Goal: Transaction & Acquisition: Obtain resource

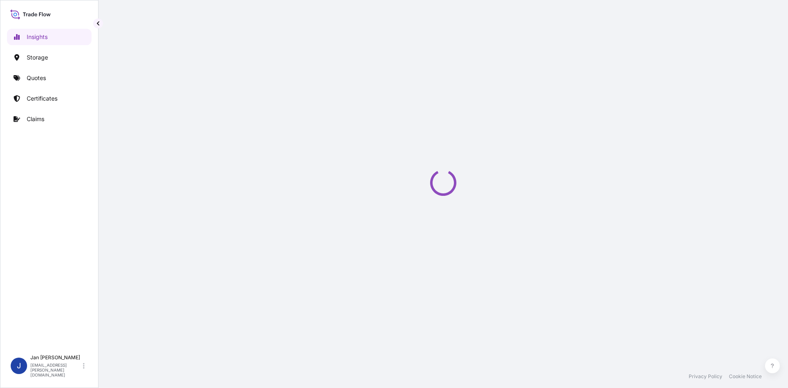
click at [47, 78] on link "Quotes" at bounding box center [49, 78] width 85 height 16
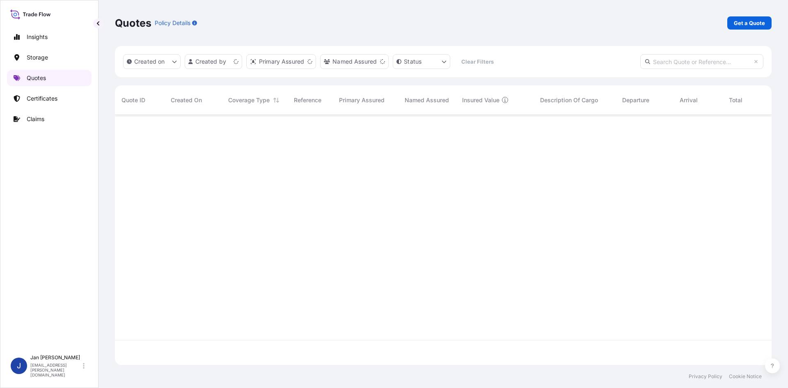
scroll to position [248, 651]
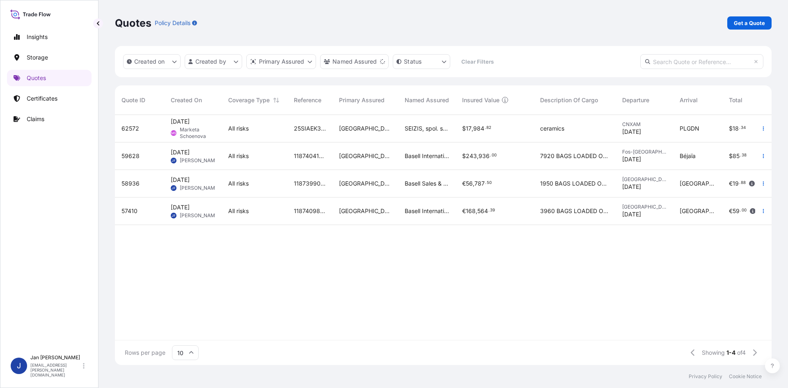
click at [755, 154] on div "$ 85 . 38" at bounding box center [747, 156] width 36 height 8
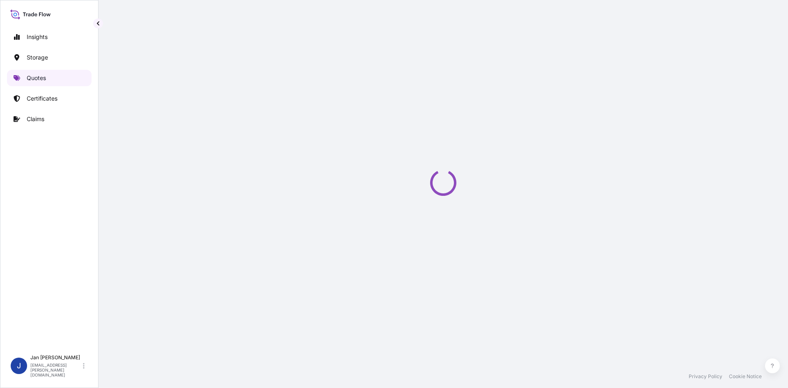
click at [35, 74] on p "Quotes" at bounding box center [36, 78] width 19 height 8
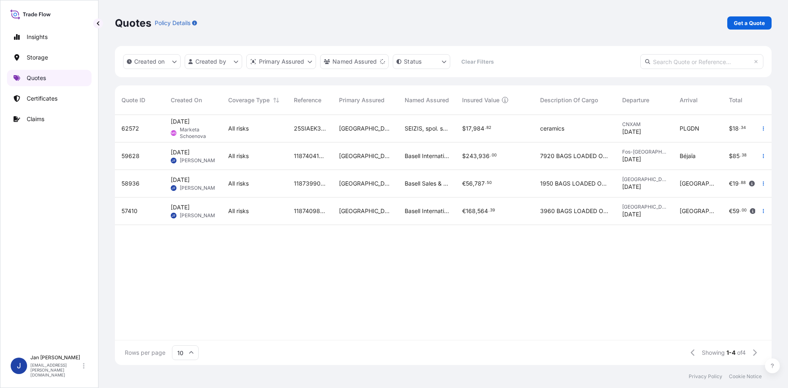
scroll to position [248, 651]
click at [37, 76] on p "Quotes" at bounding box center [36, 78] width 19 height 8
click at [764, 150] on button "button" at bounding box center [763, 155] width 13 height 13
click at [723, 171] on p "Duplicate quote" at bounding box center [730, 172] width 43 height 8
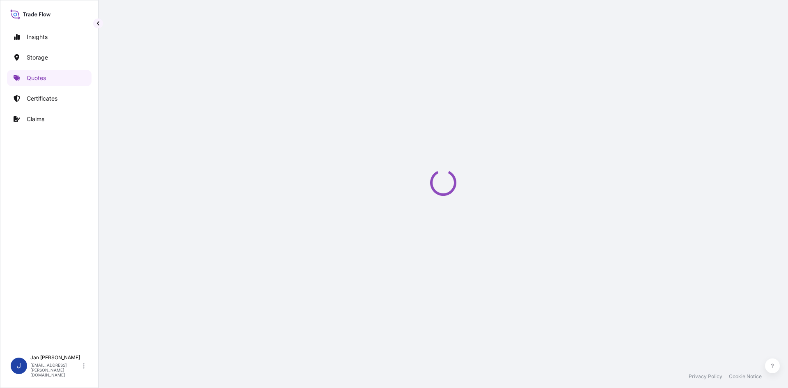
select select "Water"
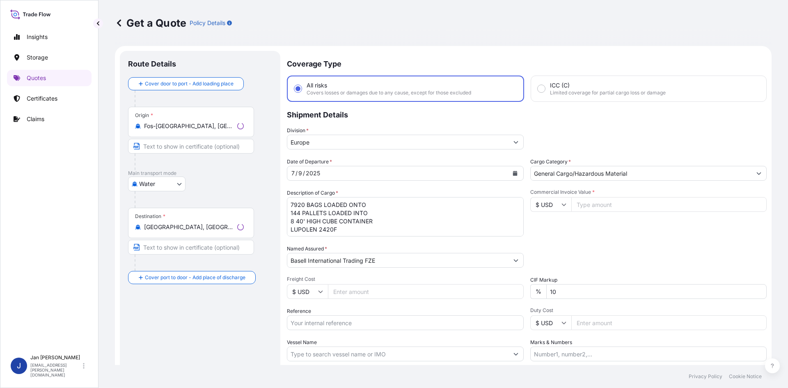
scroll to position [13, 0]
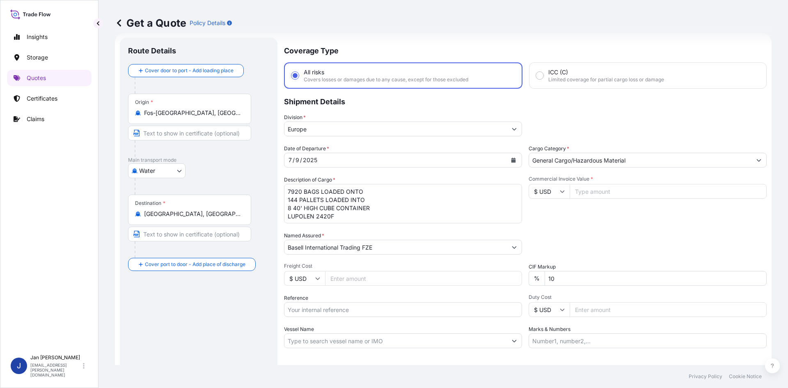
drag, startPoint x: 204, startPoint y: 124, endPoint x: 110, endPoint y: 118, distance: 93.4
click at [120, 118] on div "Route Details Cover door to port - Add loading place Place of loading Road / In…" at bounding box center [199, 224] width 158 height 372
click at [241, 122] on div "Origin * Fos-sur-Mer, France" at bounding box center [189, 109] width 123 height 30
click at [241, 117] on input "Fos-sur-Mer, France" at bounding box center [192, 113] width 97 height 8
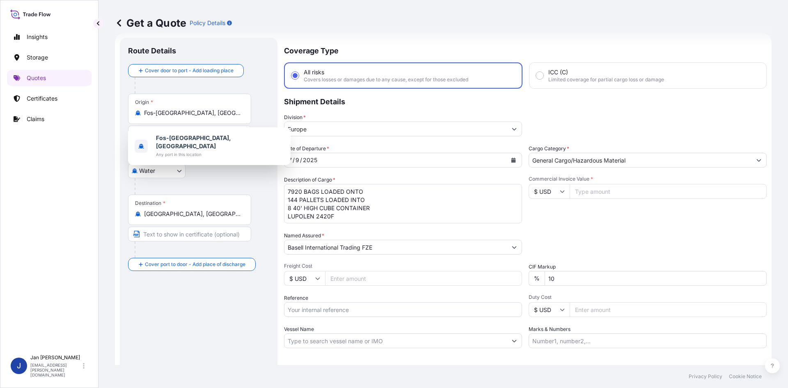
drag, startPoint x: 228, startPoint y: 117, endPoint x: 100, endPoint y: 115, distance: 128.5
click at [167, 117] on div "Origin * Fos-sur-Mer, France" at bounding box center [189, 109] width 123 height 30
click at [217, 116] on input "Fos-sur-Mer, France" at bounding box center [192, 113] width 97 height 8
type input "F"
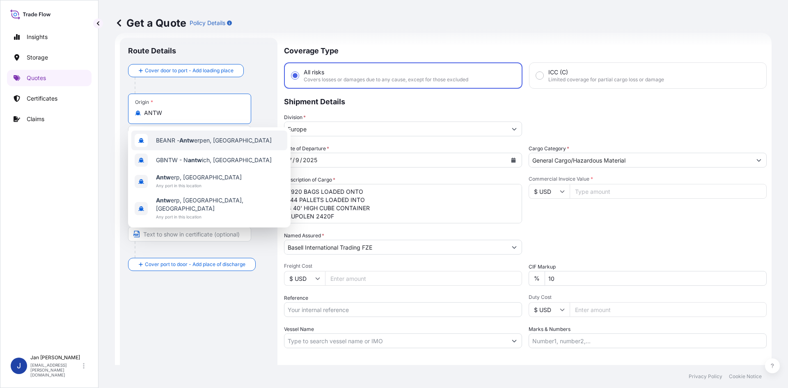
click at [191, 144] on span "BEANR - Antw erpen, Belgium" at bounding box center [214, 140] width 116 height 8
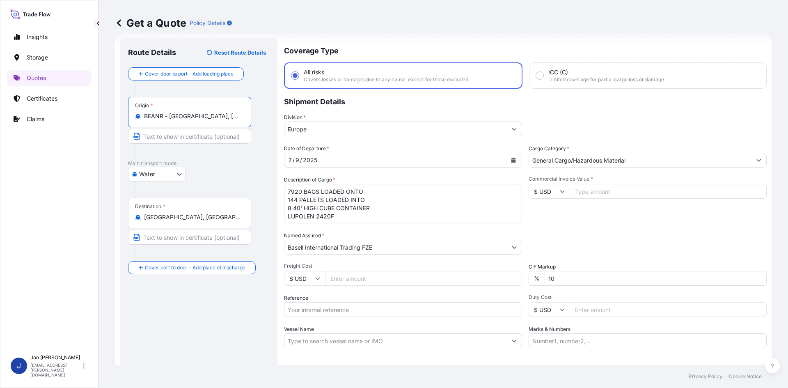
type input "BEANR - Antwerpen, Belgium"
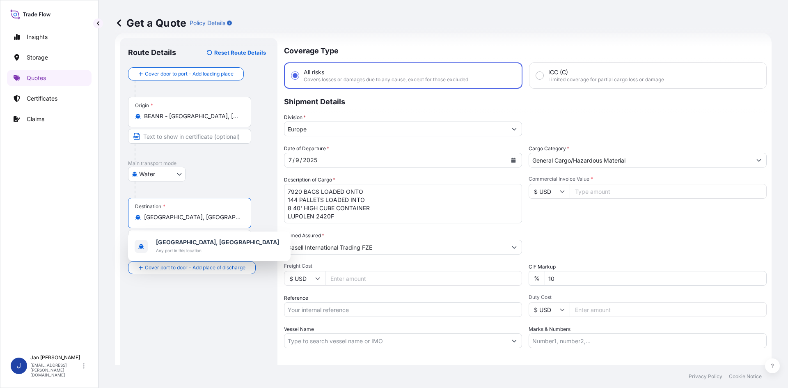
drag, startPoint x: 208, startPoint y: 217, endPoint x: 61, endPoint y: 203, distance: 147.7
click at [65, 203] on div "Insights Storage Quotes Certificates Claims J Jan Fiser jan.fiser@psabdp.com Ge…" at bounding box center [394, 194] width 788 height 388
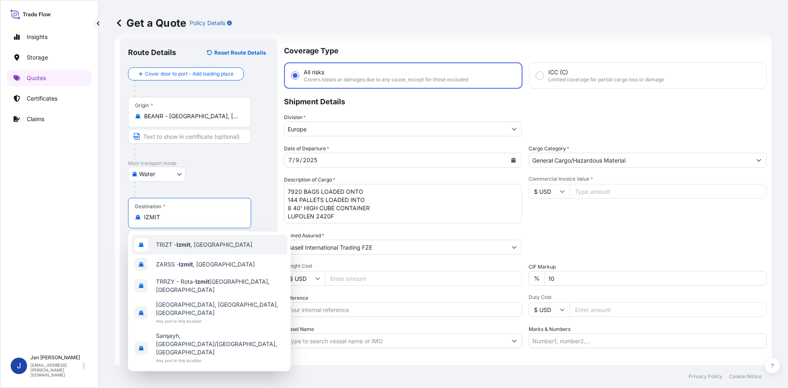
click at [166, 247] on span "TRIZT - Izmit , Turkey" at bounding box center [204, 245] width 96 height 8
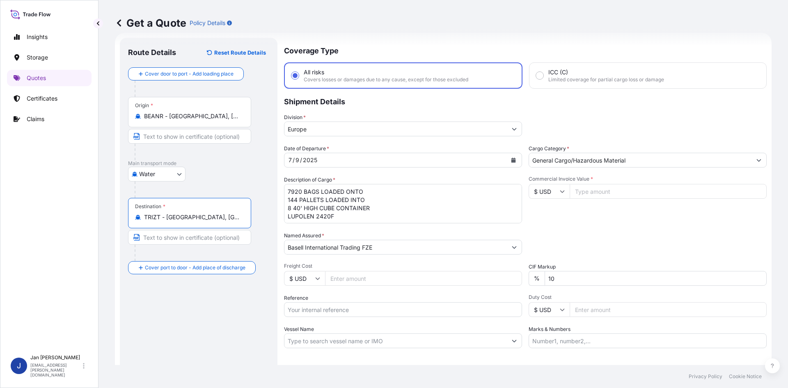
type input "TRIZT - Izmit, Turkey"
click at [314, 160] on div "2025" at bounding box center [310, 160] width 16 height 10
click at [510, 163] on button "Calendar" at bounding box center [513, 160] width 13 height 13
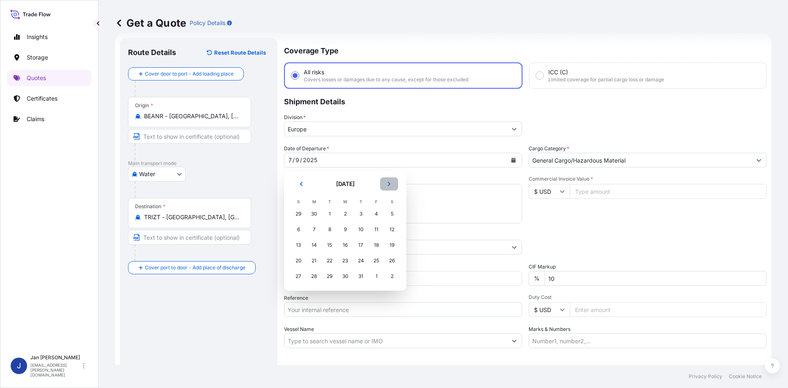
click at [388, 184] on icon "Next" at bounding box center [389, 183] width 5 height 5
click at [311, 243] on div "11" at bounding box center [314, 245] width 15 height 15
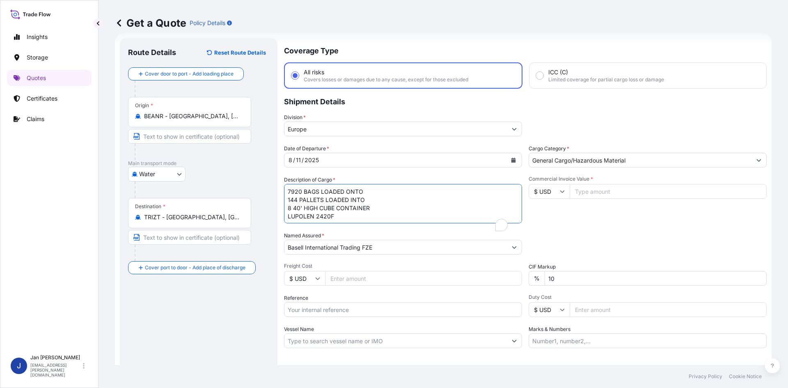
drag, startPoint x: 337, startPoint y: 219, endPoint x: 236, endPoint y: 174, distance: 110.1
click at [236, 174] on form "Route Details Reset Route Details Cover door to port - Add loading place Place …" at bounding box center [443, 223] width 657 height 381
click at [320, 313] on input "Reference" at bounding box center [403, 309] width 238 height 15
paste input "5013191192 304238544"
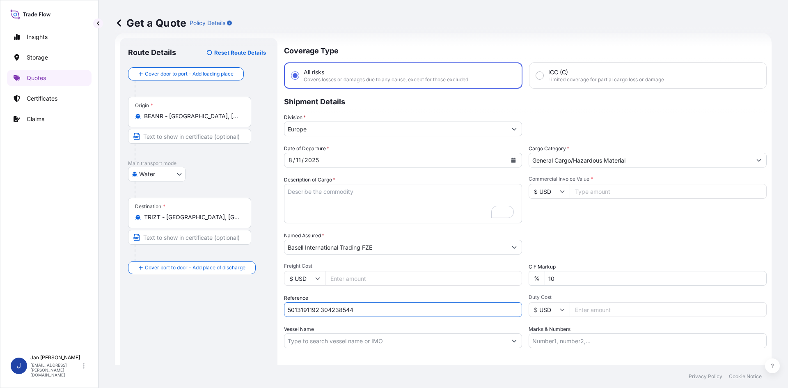
click at [319, 307] on input "5013191192 304238544" at bounding box center [403, 309] width 238 height 15
click at [369, 309] on input "5013191192 304238544" at bounding box center [403, 309] width 238 height 15
paste input "1187420363"
click at [352, 310] on input "5013191192 3042385441187420363" at bounding box center [403, 309] width 238 height 15
type input "5013191192 304238544 1187420363"
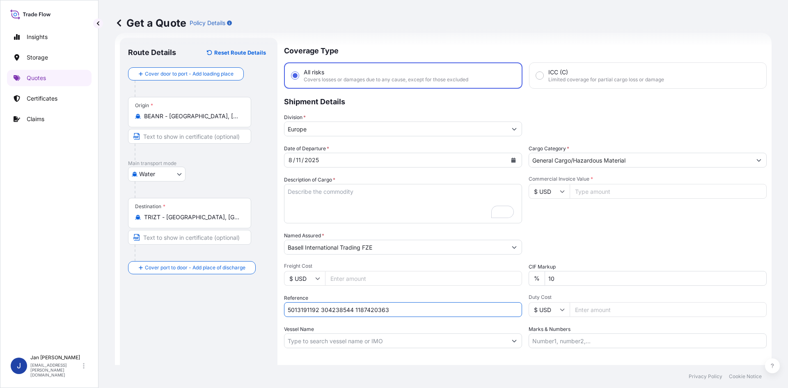
click at [352, 342] on input "Vessel Name" at bounding box center [395, 340] width 223 height 15
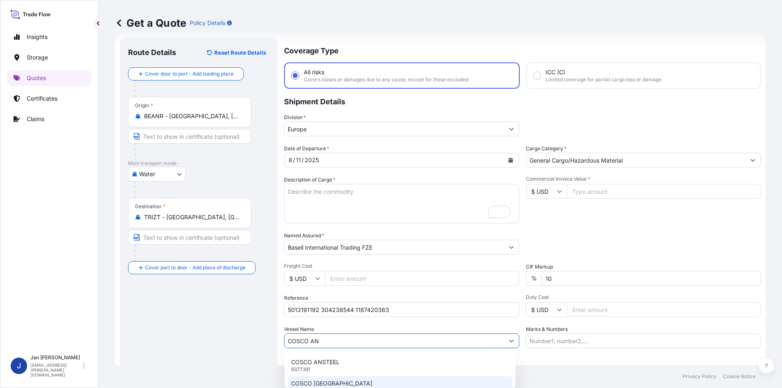
click at [336, 380] on p "COSCO ANTWERP" at bounding box center [331, 383] width 81 height 8
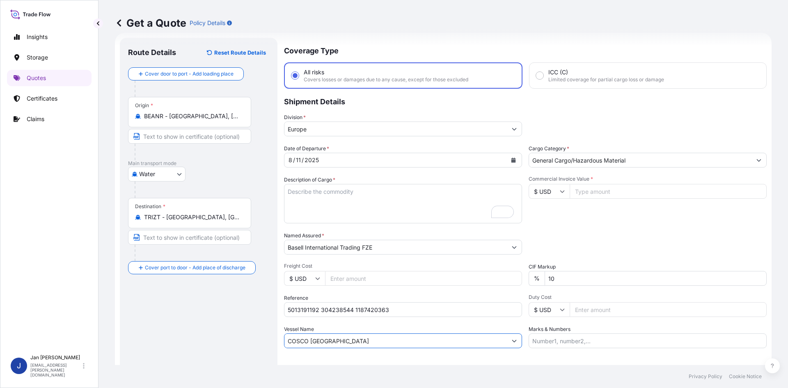
type input "COSCO ANTWERP"
click at [562, 188] on input "$ USD" at bounding box center [549, 191] width 41 height 15
click at [550, 211] on div "€ EUR" at bounding box center [546, 214] width 34 height 16
type input "€ EUR"
click at [580, 194] on input "Commercial Invoice Value *" at bounding box center [668, 191] width 197 height 15
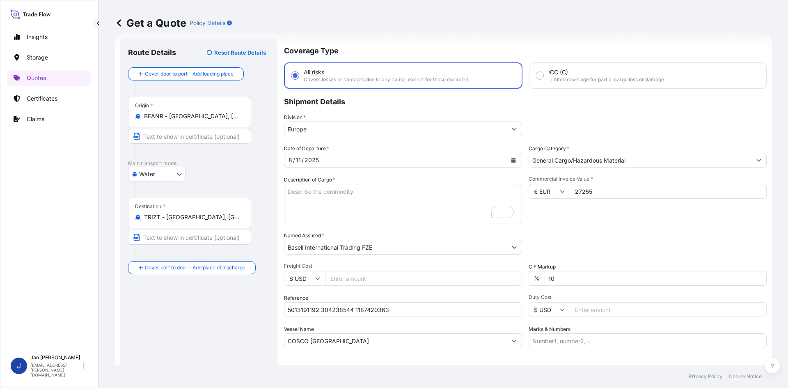
type input "27255"
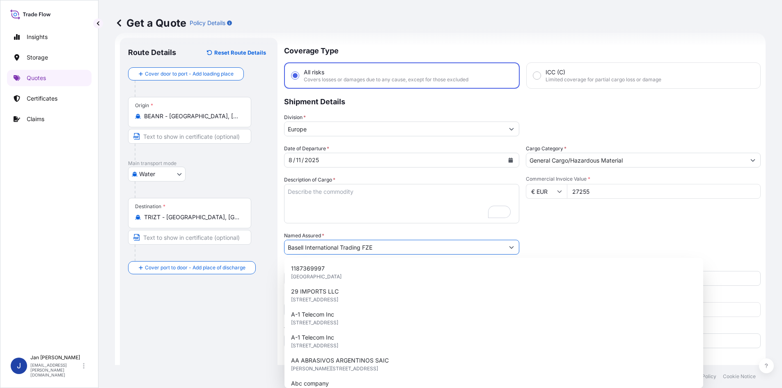
click at [713, 238] on div "Packing Category Type to search a container mode Please select a primary mode o…" at bounding box center [643, 243] width 235 height 23
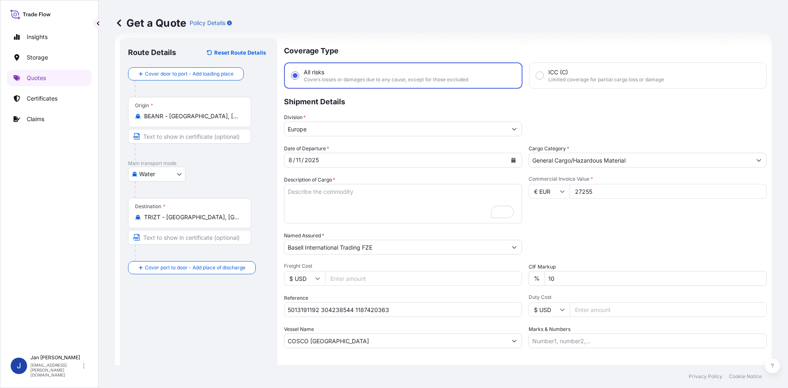
click at [338, 205] on textarea "7920 BAGS LOADED ONTO 144 PALLETS LOADED INTO 8 40' HIGH CUBE CONTAINER LUPOLEN…" at bounding box center [403, 203] width 238 height 39
paste textarea "BAGS LOADED ONTO 18 PALLETS LOADED INTO 1 40' HIGH CUBE CONTAINER LUPOLEN 5261Z"
click at [288, 189] on textarea "7920 BAGS LOADED ONTO 144 PALLETS LOADED INTO 8 40' HIGH CUBE CONTAINER LUPOLEN…" at bounding box center [403, 203] width 238 height 39
type textarea "990 BAGS LOADED ONTO 18 PALLETS LOADED INTO 1 40' HIGH CUBE CONTAINER LUPOLEN 5…"
click at [576, 345] on input "Marks & Numbers" at bounding box center [648, 340] width 238 height 15
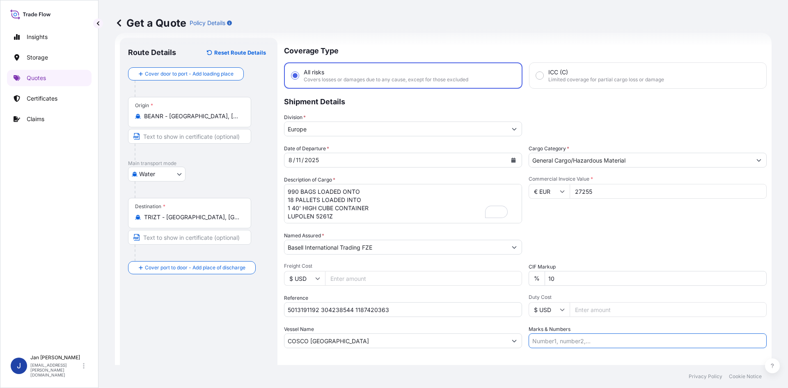
paste input "DEREN AMBALAJ / TURKEY"
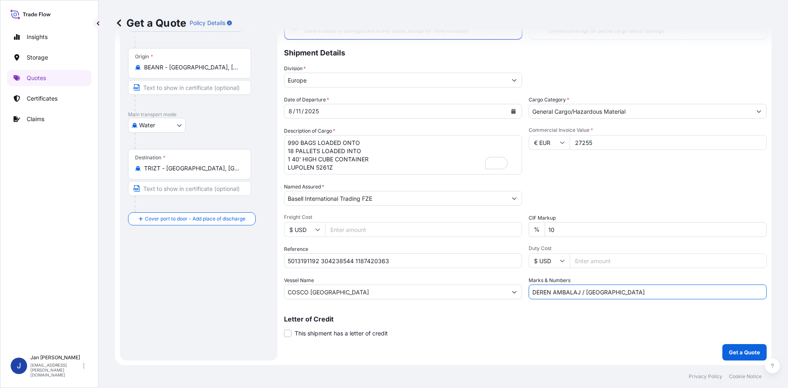
scroll to position [0, 0]
type input "DEREN AMBALAJ / TURKEY"
click at [733, 351] on p "Get a Quote" at bounding box center [744, 352] width 31 height 8
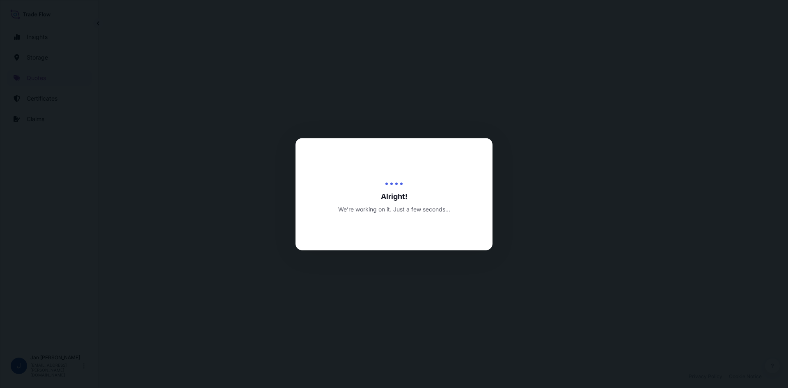
select select "Water"
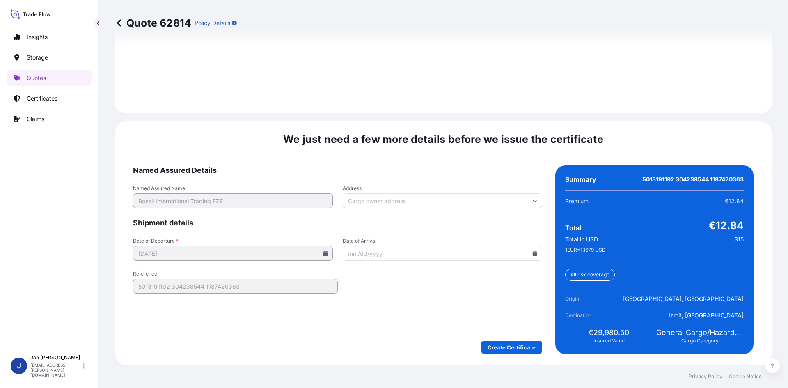
scroll to position [1178, 0]
click at [533, 253] on icon at bounding box center [535, 252] width 5 height 5
click at [438, 196] on button "21" at bounding box center [431, 192] width 13 height 13
type input "08/21/2025"
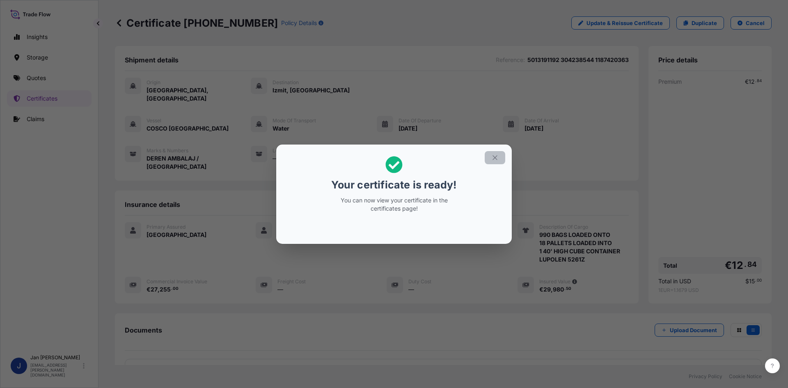
click at [498, 156] on icon "button" at bounding box center [494, 157] width 7 height 7
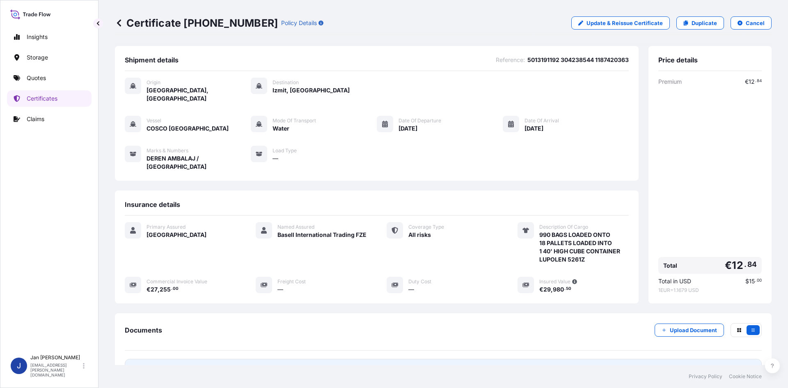
click at [136, 365] on icon at bounding box center [136, 369] width 7 height 8
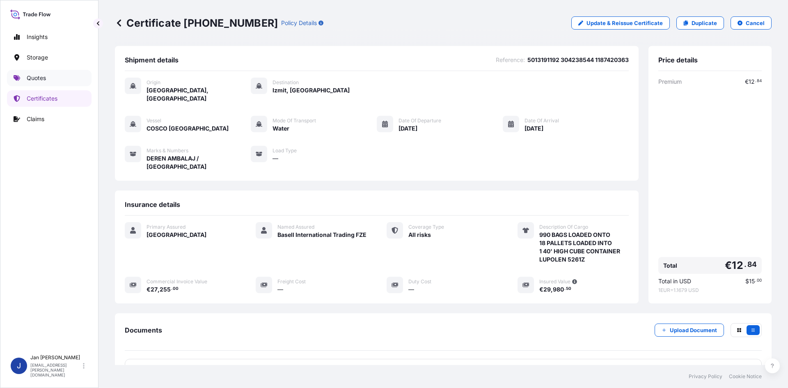
click at [34, 76] on p "Quotes" at bounding box center [36, 78] width 19 height 8
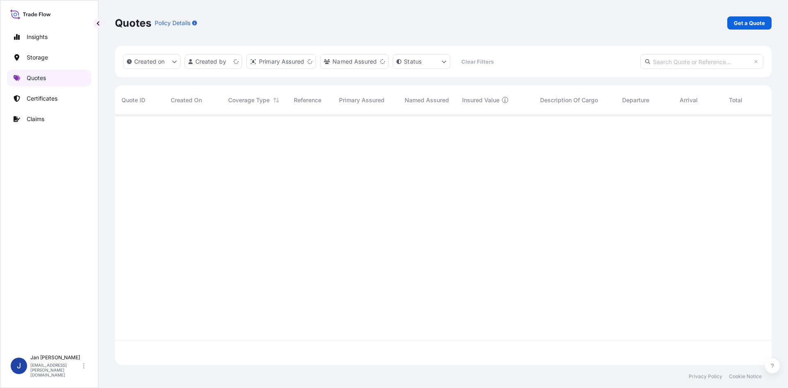
scroll to position [248, 651]
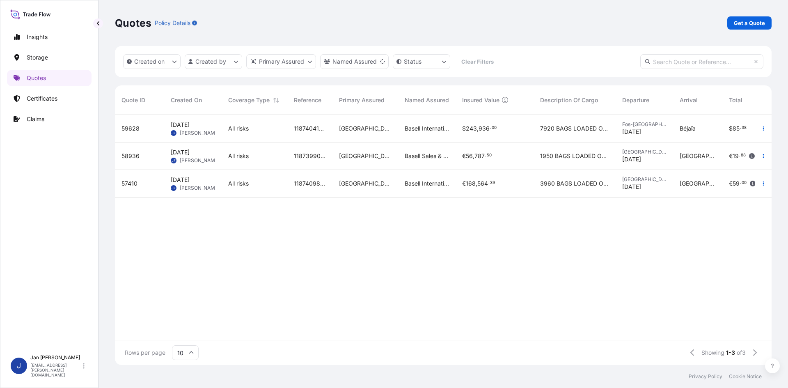
click at [767, 153] on button "button" at bounding box center [763, 155] width 13 height 13
click at [735, 173] on p "Duplicate quote" at bounding box center [730, 172] width 43 height 8
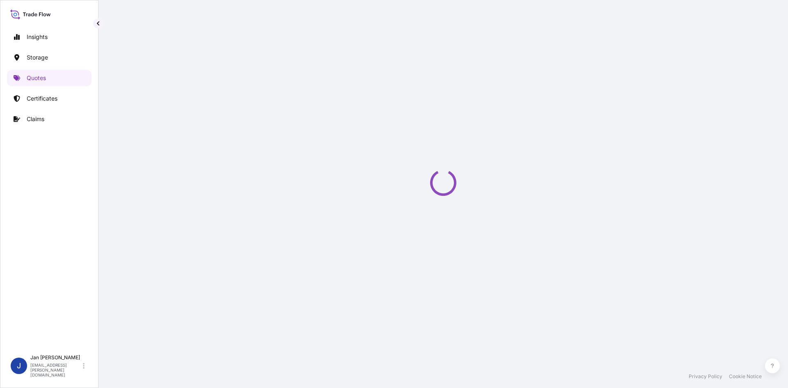
scroll to position [13, 0]
select select "Water"
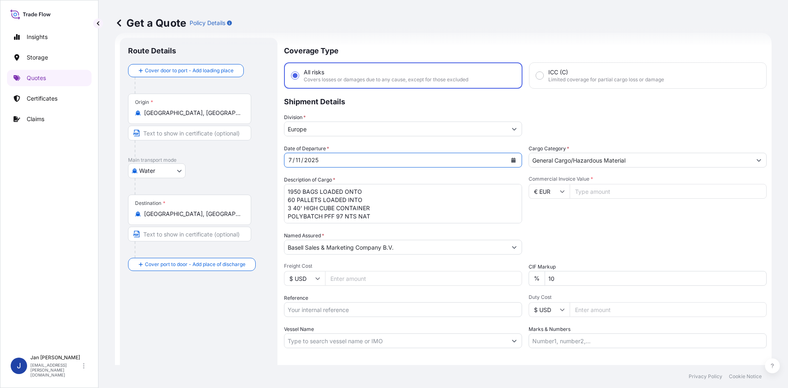
click at [512, 158] on icon "Calendar" at bounding box center [514, 160] width 5 height 5
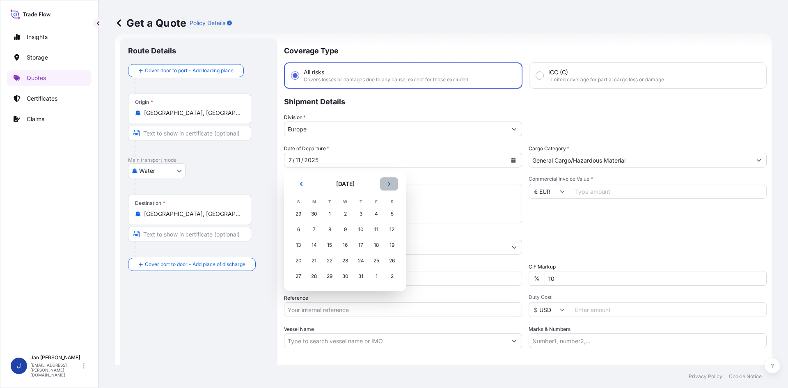
click at [386, 184] on button "Next" at bounding box center [389, 183] width 18 height 13
click at [314, 245] on div "11" at bounding box center [314, 245] width 15 height 15
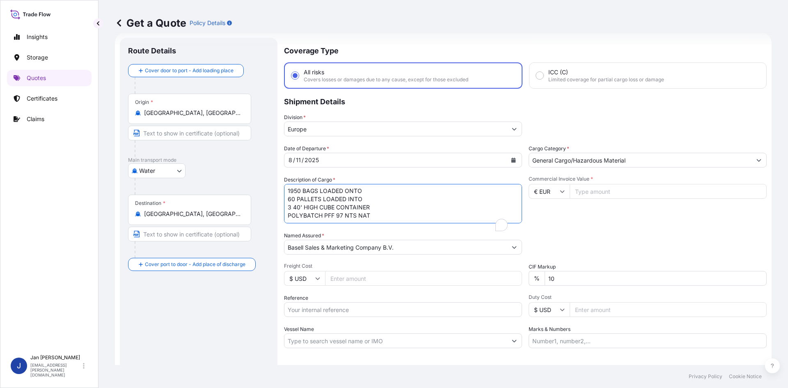
scroll to position [1, 0]
drag, startPoint x: 329, startPoint y: 218, endPoint x: 234, endPoint y: 196, distance: 96.9
click at [234, 196] on form "Route Details Cover door to port - Add loading place Place of loading Road / In…" at bounding box center [443, 223] width 657 height 381
type textarea "1"
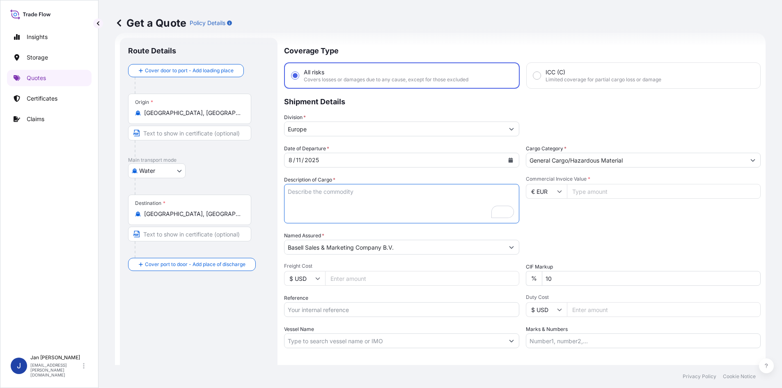
click at [93, 229] on div "Insights Storage Quotes Certificates Claims J Jan Fiser jan.fiser@psabdp.com Ge…" at bounding box center [391, 194] width 782 height 388
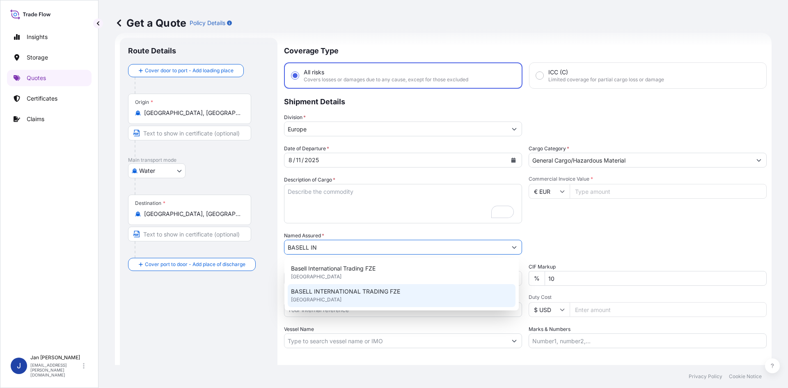
click at [317, 296] on span "United Kingdom" at bounding box center [316, 300] width 50 height 8
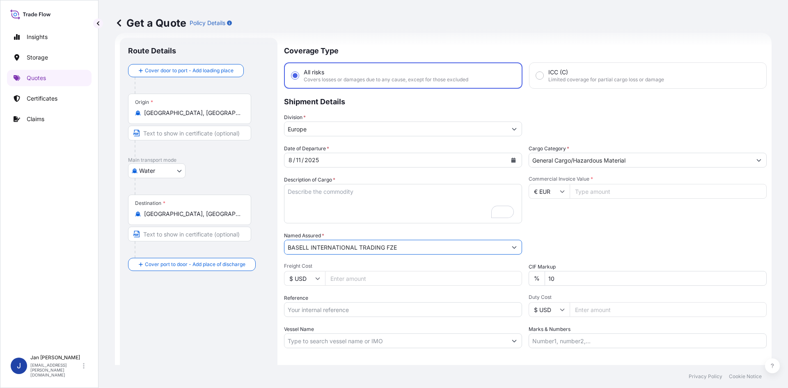
type input "BASELL INTERNATIONAL TRADING FZE"
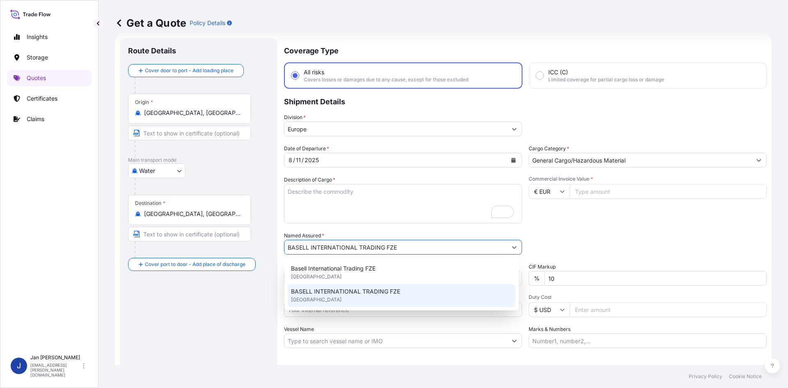
click at [228, 335] on div "Route Details Cover door to port - Add loading place Place of loading Road / In…" at bounding box center [198, 223] width 141 height 355
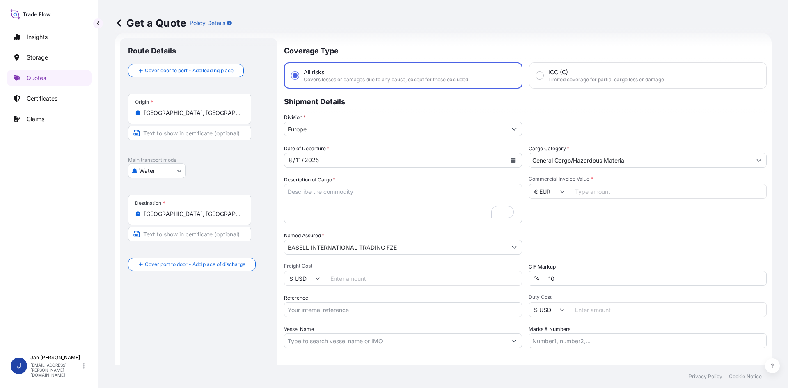
click at [323, 310] on input "Reference" at bounding box center [403, 309] width 238 height 15
paste input "5013173206 304233058"
click at [321, 310] on input "5013173206 304233058" at bounding box center [403, 309] width 238 height 15
click at [368, 311] on input "5013173206 304233058" at bounding box center [403, 309] width 238 height 15
paste input "1187416699"
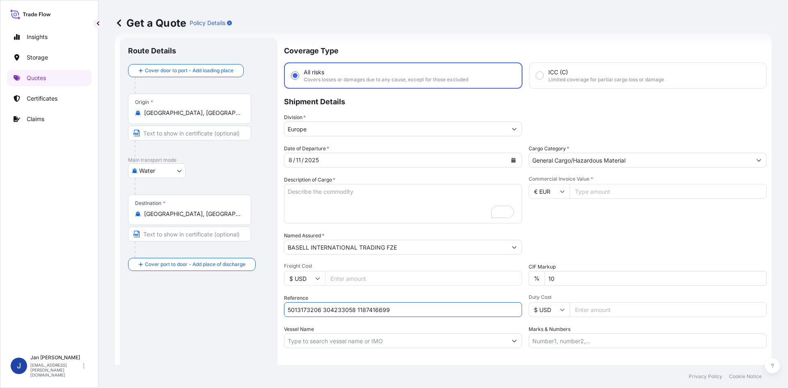
type input "5013173206 304233058 1187416699"
click at [333, 337] on input "Vessel Name" at bounding box center [395, 340] width 223 height 15
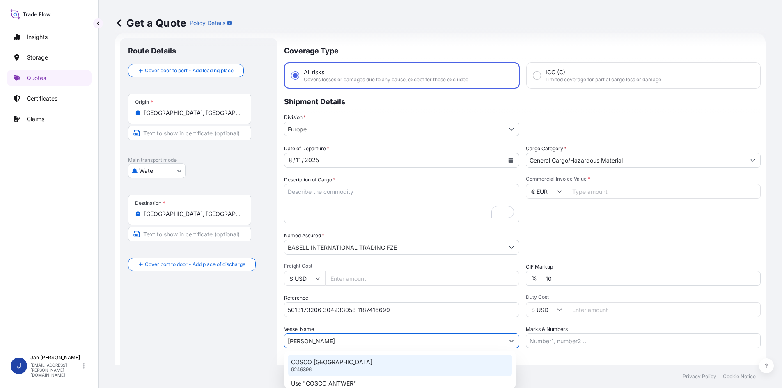
click at [315, 363] on p "COSCO ANTWERP" at bounding box center [331, 362] width 81 height 8
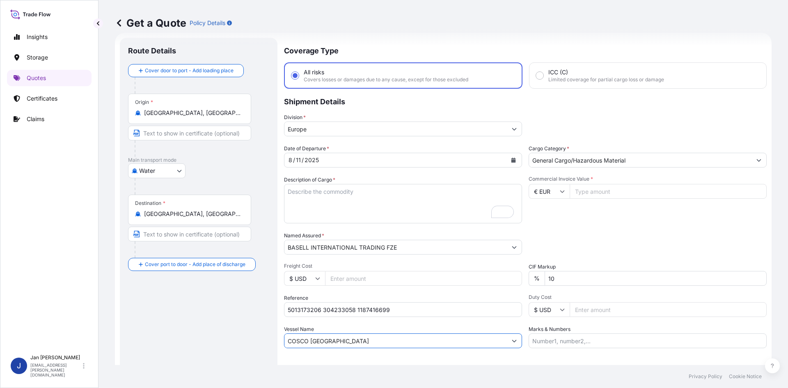
type input "COSCO ANTWERP"
click at [562, 192] on icon at bounding box center [562, 191] width 5 height 5
click at [545, 218] on div "€ EUR" at bounding box center [546, 214] width 34 height 16
click at [599, 195] on input "Commercial Invoice Value *" at bounding box center [668, 191] width 197 height 15
type input "51480"
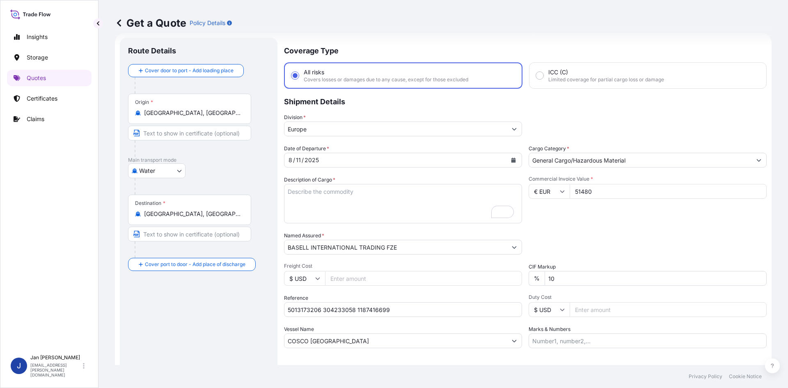
click at [330, 202] on textarea "1950 BAGS LOADED ONTO 60 PALLETS LOADED INTO 3 40' HIGH CUBE CONTAINER POLYBATC…" at bounding box center [403, 203] width 238 height 39
paste textarea "BAGS LOADED ONTO 18 PALLETS LOADED INTO 1 40' HIGH CUBE CONTAINER PURELL PE GF4…"
click at [284, 192] on textarea "1950 BAGS LOADED ONTO 60 PALLETS LOADED INTO 3 40' HIGH CUBE CONTAINER POLYBATC…" at bounding box center [403, 203] width 238 height 39
type textarea "990 BAGS LOADED ONTO 18 PALLETS LOADED INTO 1 40' HIGH CUBE CONTAINER PURELL PE…"
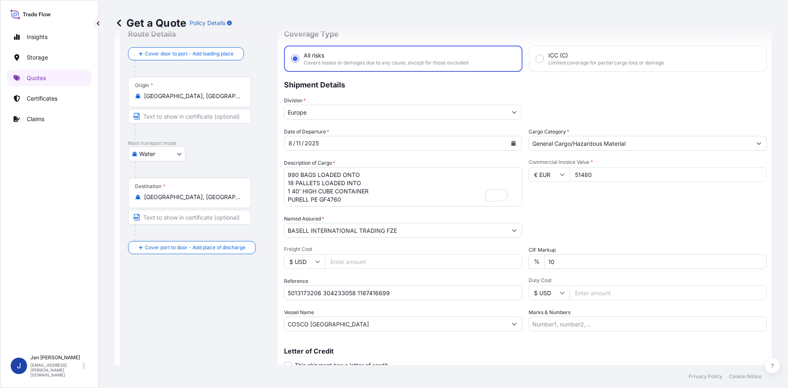
scroll to position [54, 0]
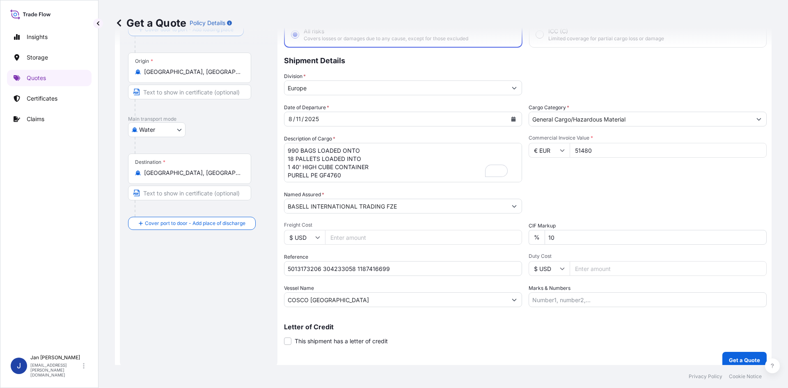
click at [563, 301] on input "Marks & Numbers" at bounding box center [648, 299] width 238 height 15
paste input "ALBIS/TURKEY"
type input "ALBIS/TURKEY"
click at [739, 360] on p "Get a Quote" at bounding box center [744, 360] width 31 height 8
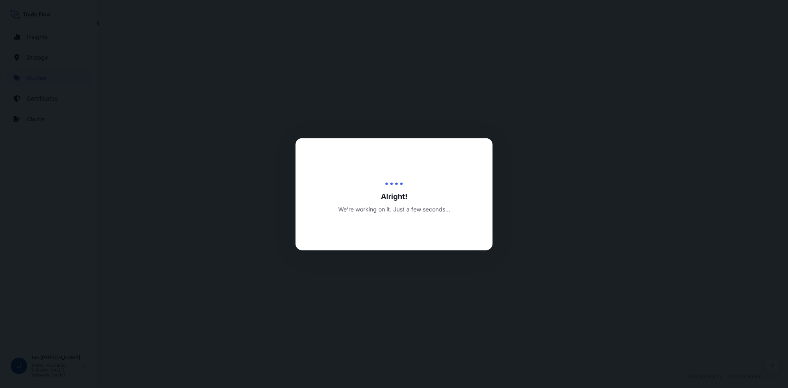
select select "Water"
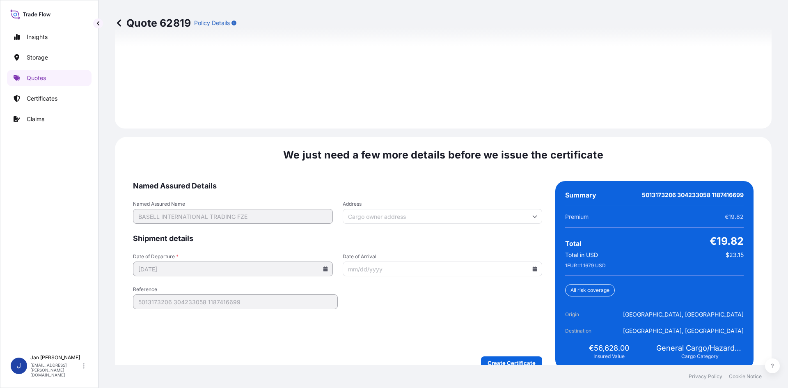
scroll to position [1178, 0]
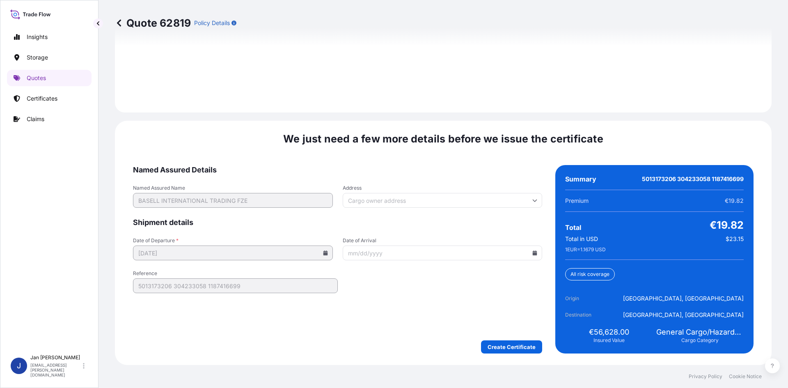
click at [533, 253] on icon at bounding box center [535, 252] width 5 height 5
click at [438, 197] on button "21" at bounding box center [431, 192] width 13 height 13
type input "08/21/2025"
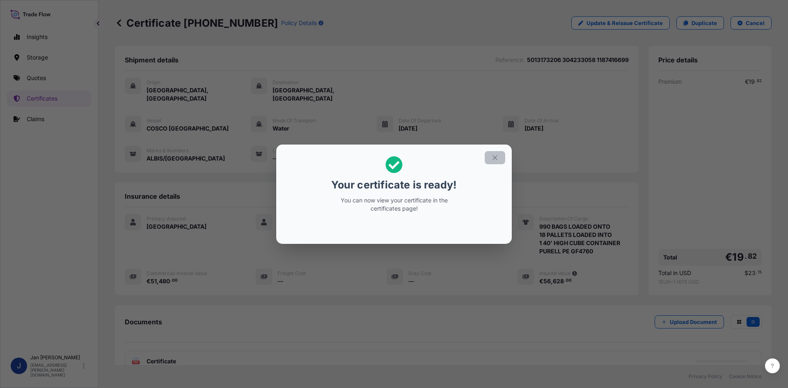
click at [495, 157] on icon "button" at bounding box center [494, 157] width 7 height 7
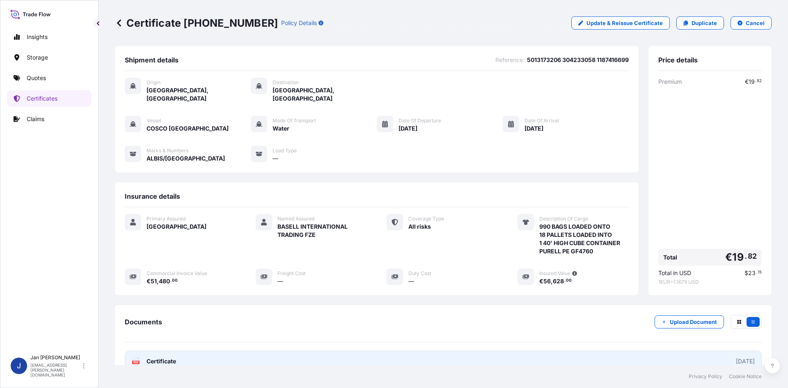
click at [141, 357] on div "PDF Certificate" at bounding box center [154, 361] width 44 height 8
